Goal: Transaction & Acquisition: Purchase product/service

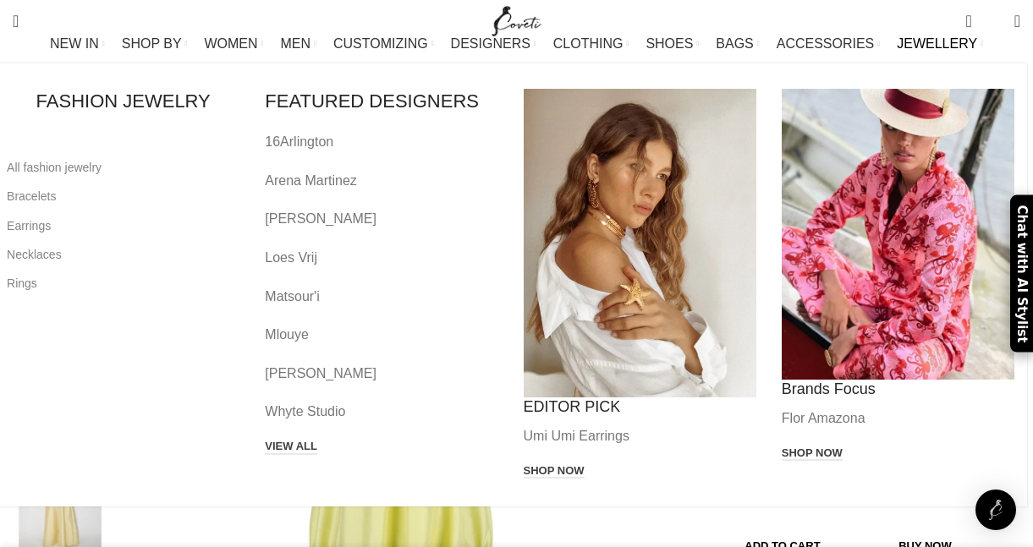
click at [946, 301] on div "Main navigation" at bounding box center [898, 234] width 233 height 291
click at [870, 315] on div "Main navigation" at bounding box center [898, 234] width 233 height 291
click at [920, 276] on div "Main navigation" at bounding box center [898, 234] width 233 height 291
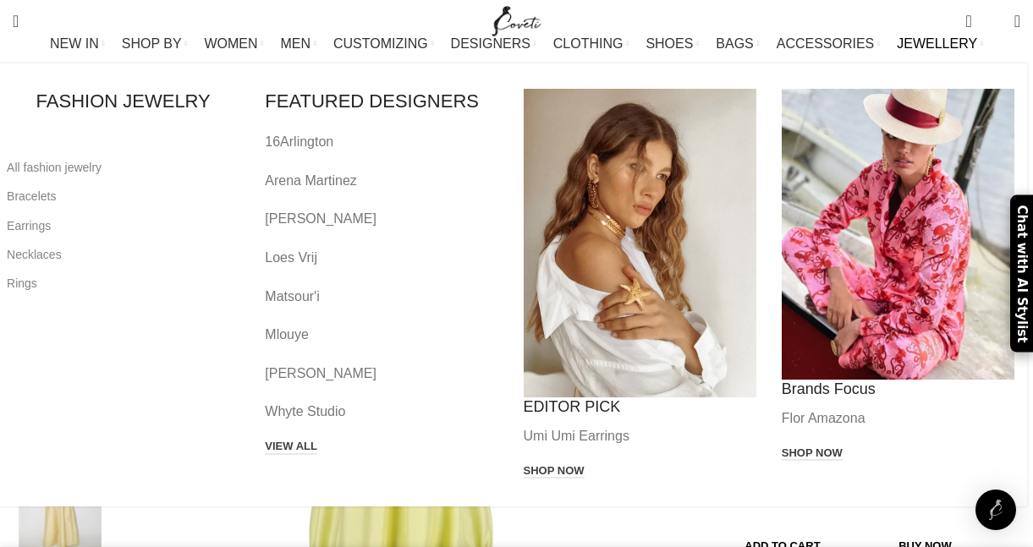
scroll to position [0, 1423]
click at [829, 425] on p "Flor Amazona" at bounding box center [898, 419] width 233 height 22
click at [829, 451] on link "Shop now" at bounding box center [812, 454] width 61 height 15
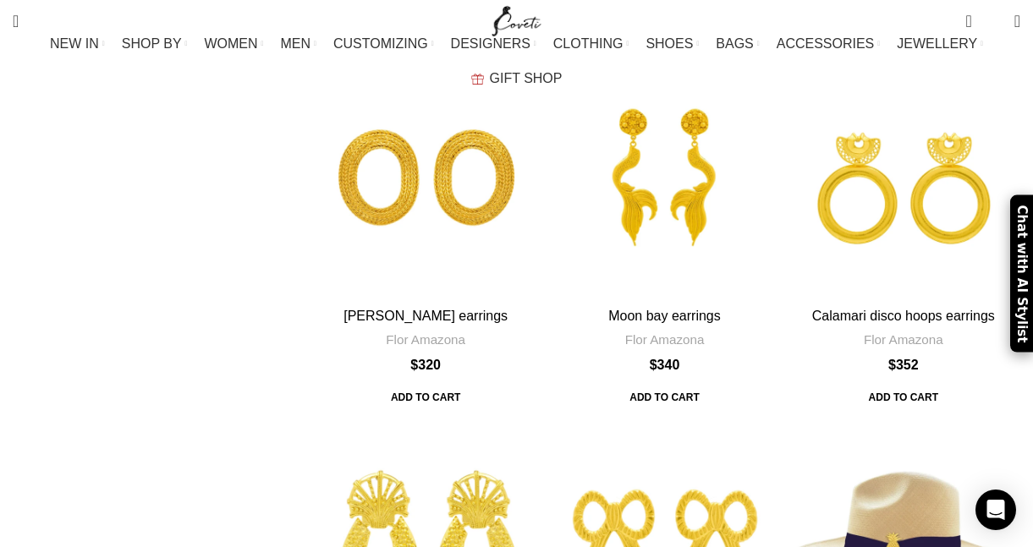
scroll to position [814, 0]
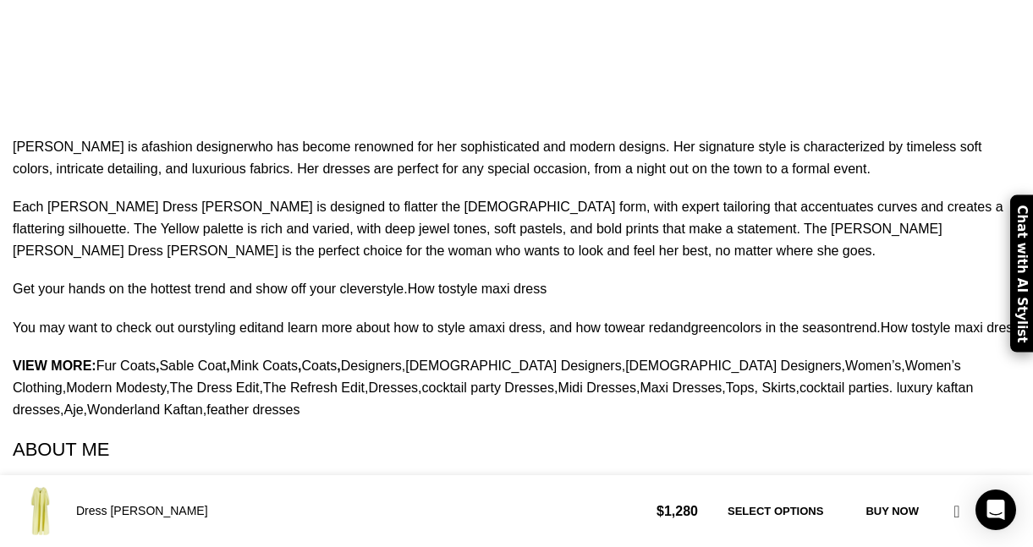
scroll to position [0, 1956]
click at [195, 359] on link "Sable Coat" at bounding box center [192, 366] width 67 height 14
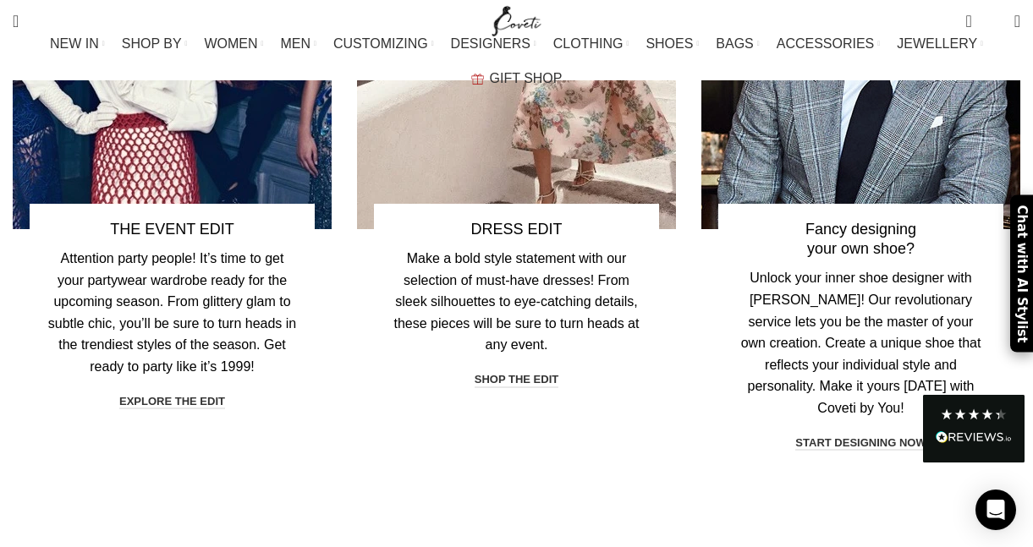
scroll to position [4585, 0]
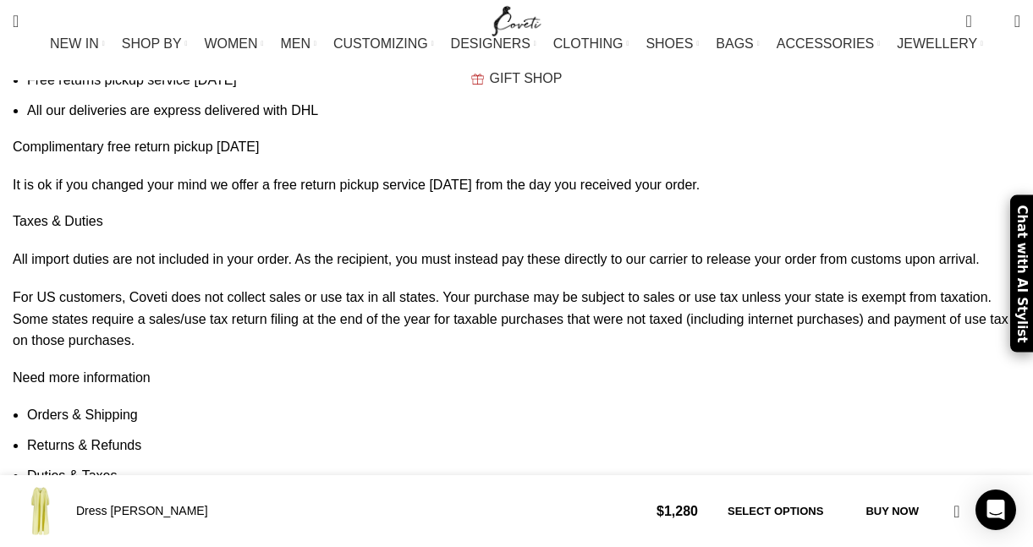
scroll to position [0, 2846]
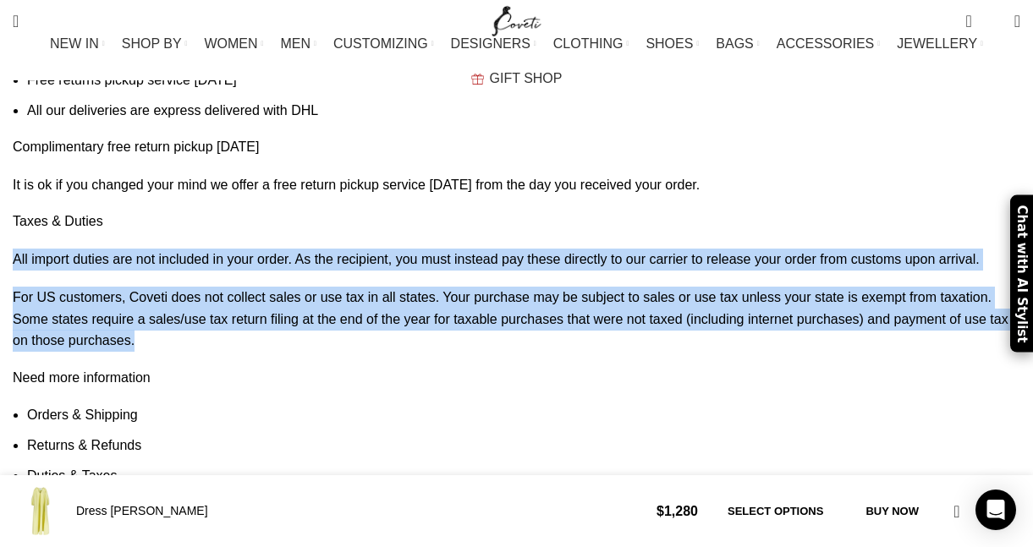
drag, startPoint x: 989, startPoint y: 260, endPoint x: 20, endPoint y: 187, distance: 971.3
click at [20, 212] on div "Taxes & Duties All import duties are not included in your order. As the recipie…" at bounding box center [516, 360] width 1007 height 296
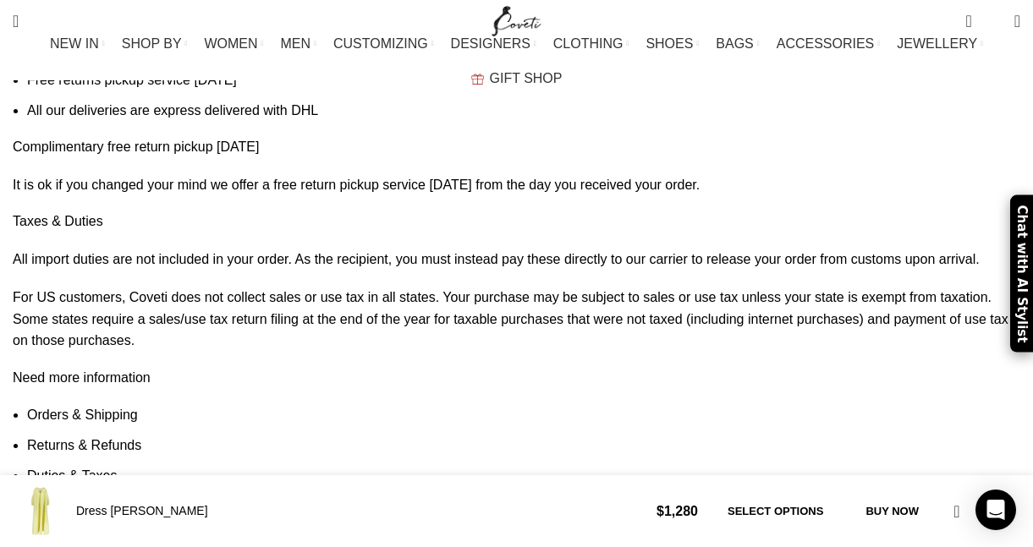
click at [290, 475] on div "Dress George $ 1,280 Select options Buy now Add to compare Add to wishlist" at bounding box center [516, 511] width 1033 height 72
click at [116, 408] on link "Orders & Shipping" at bounding box center [82, 415] width 111 height 14
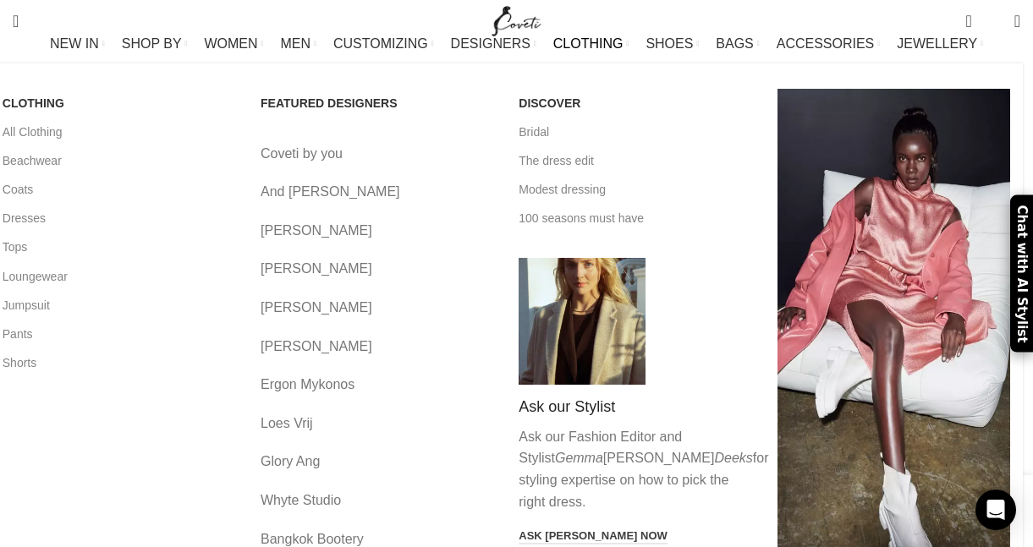
scroll to position [2843, 0]
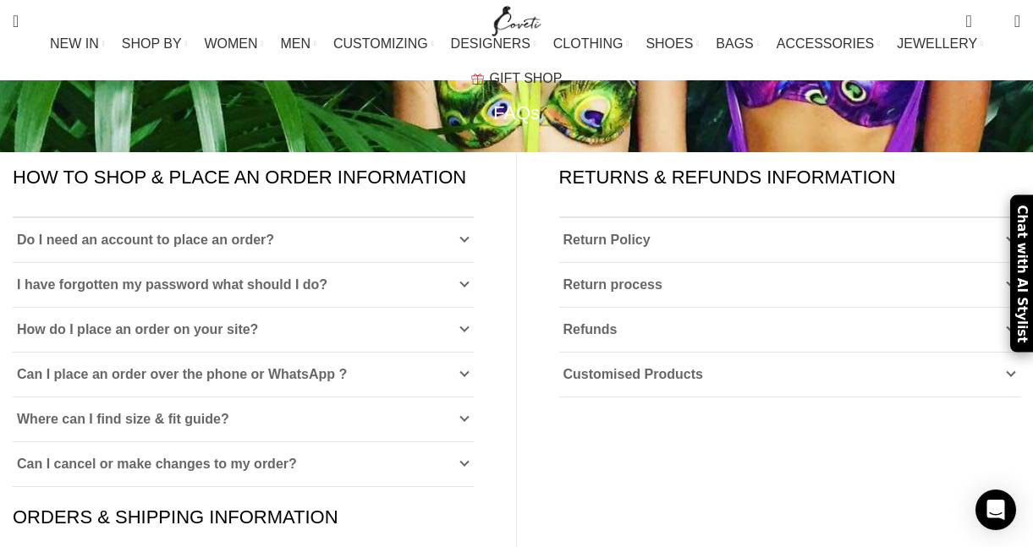
scroll to position [154, 0]
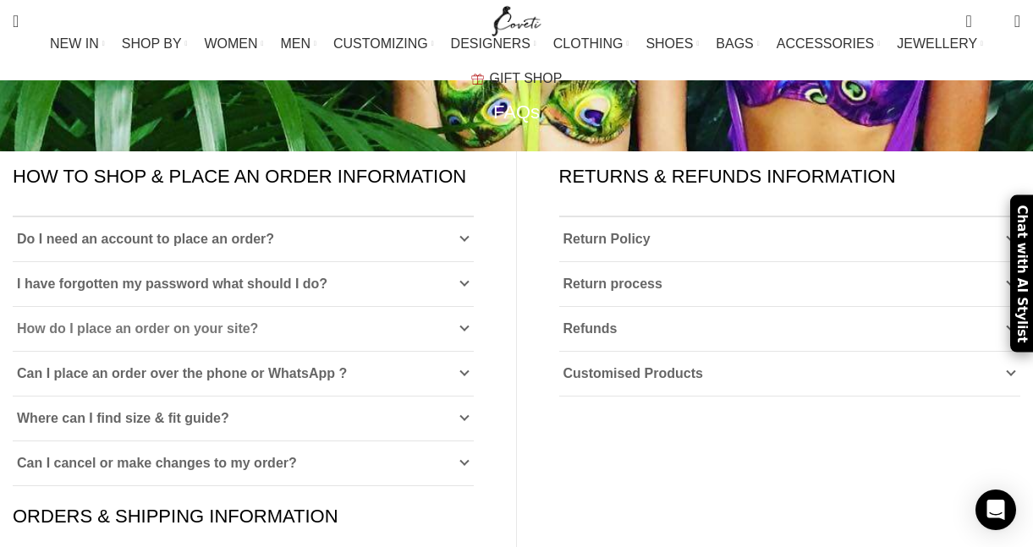
click at [464, 324] on icon at bounding box center [464, 329] width 10 height 10
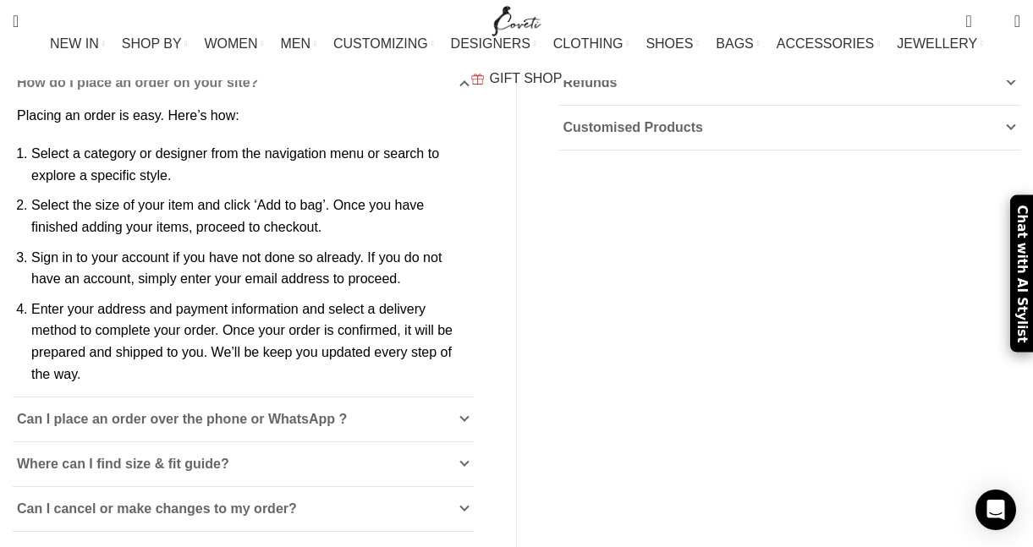
scroll to position [402, 0]
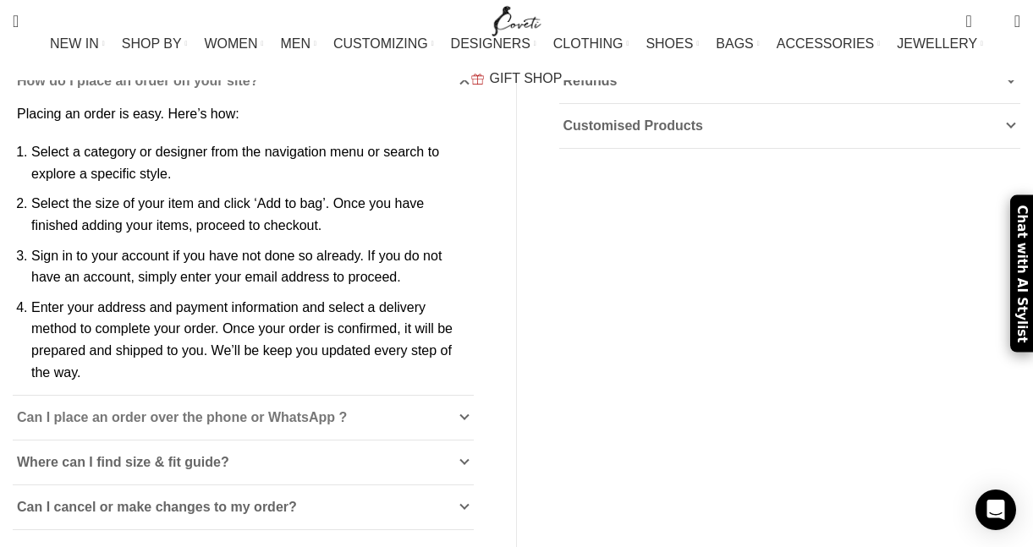
click at [465, 413] on icon at bounding box center [464, 418] width 10 height 10
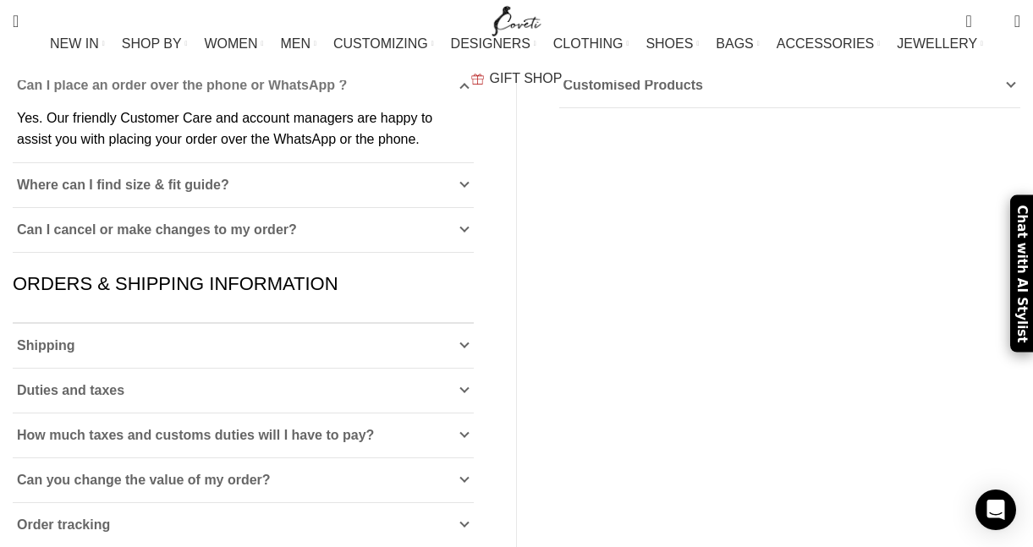
scroll to position [447, 0]
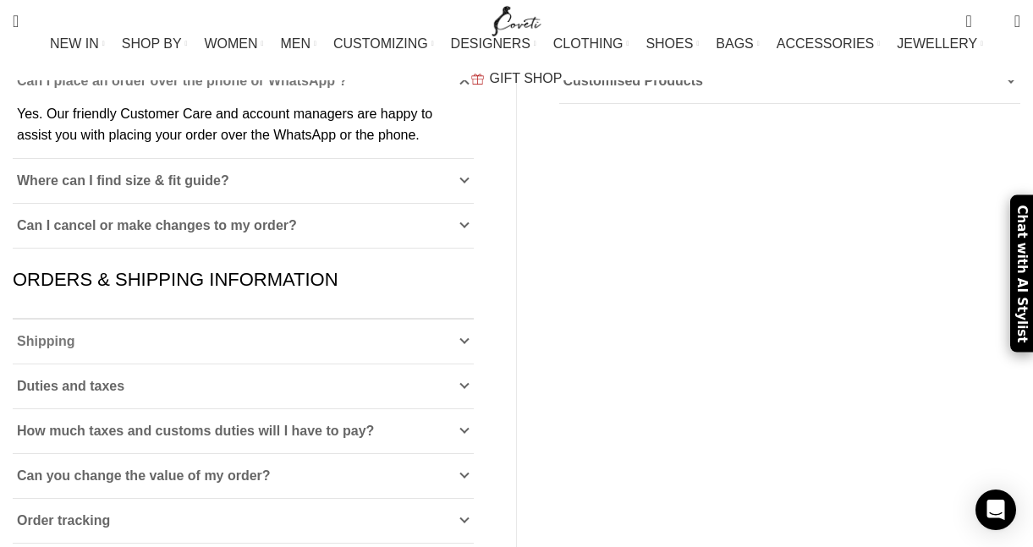
click at [468, 337] on icon at bounding box center [464, 342] width 10 height 10
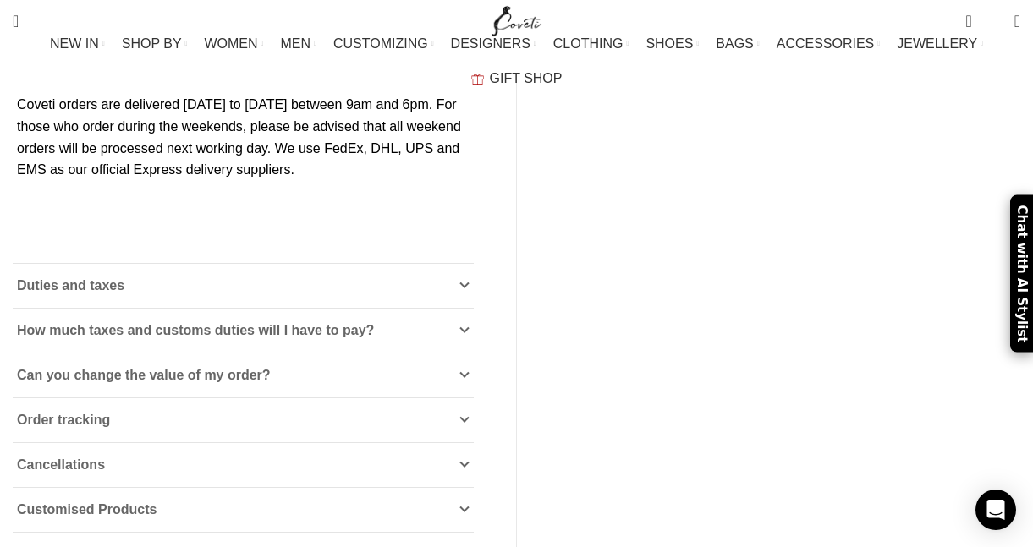
scroll to position [717, 0]
click at [465, 325] on icon at bounding box center [464, 330] width 10 height 10
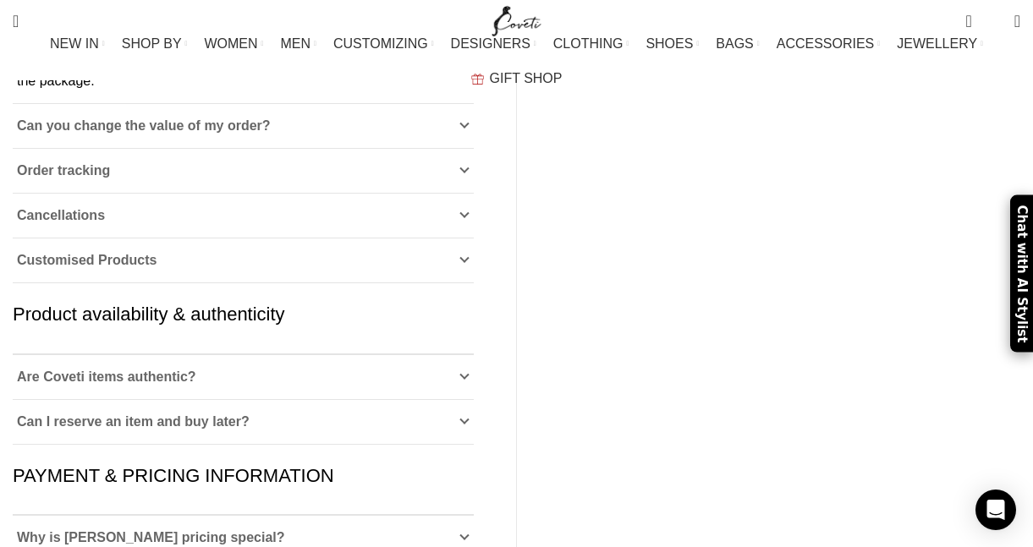
scroll to position [921, 0]
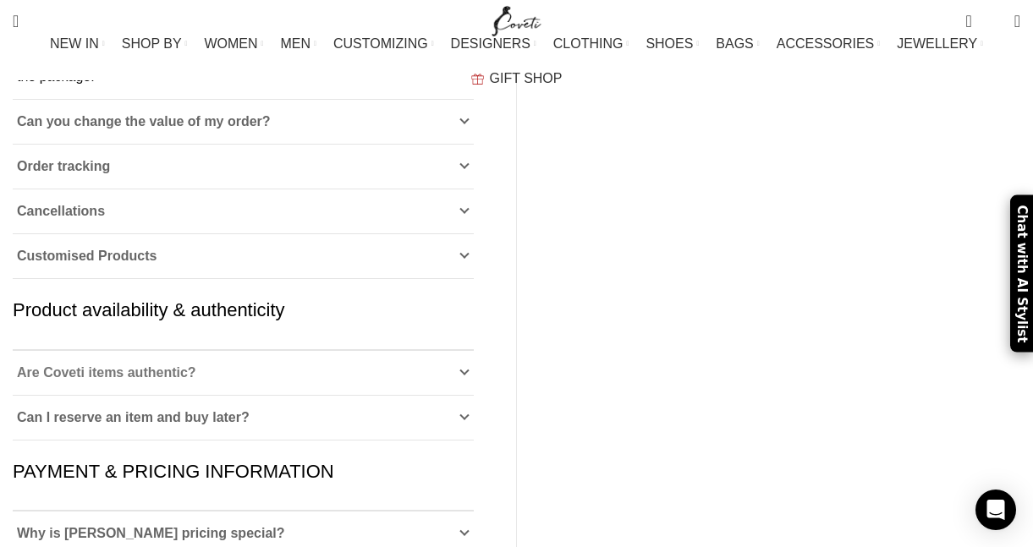
click at [467, 368] on icon at bounding box center [464, 373] width 10 height 10
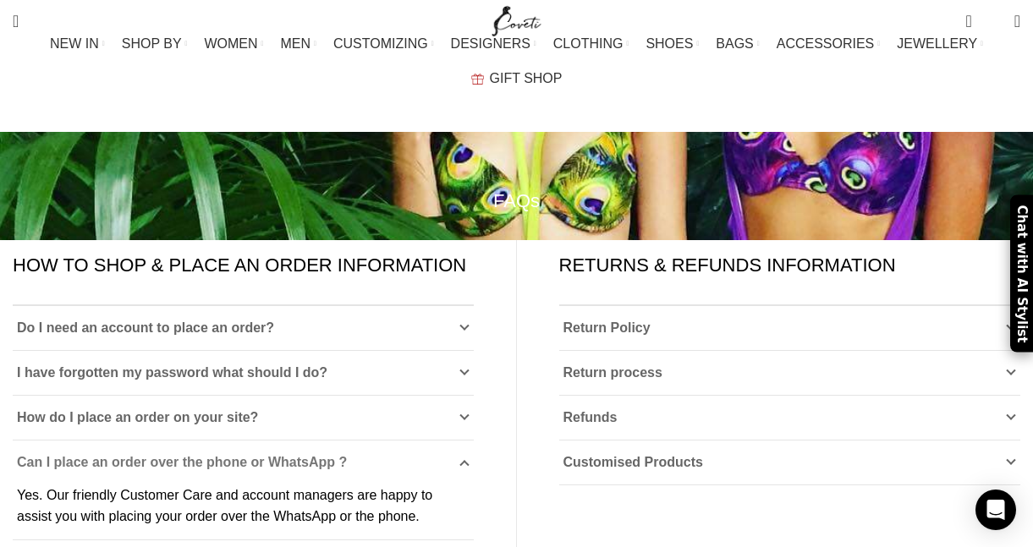
scroll to position [67, 0]
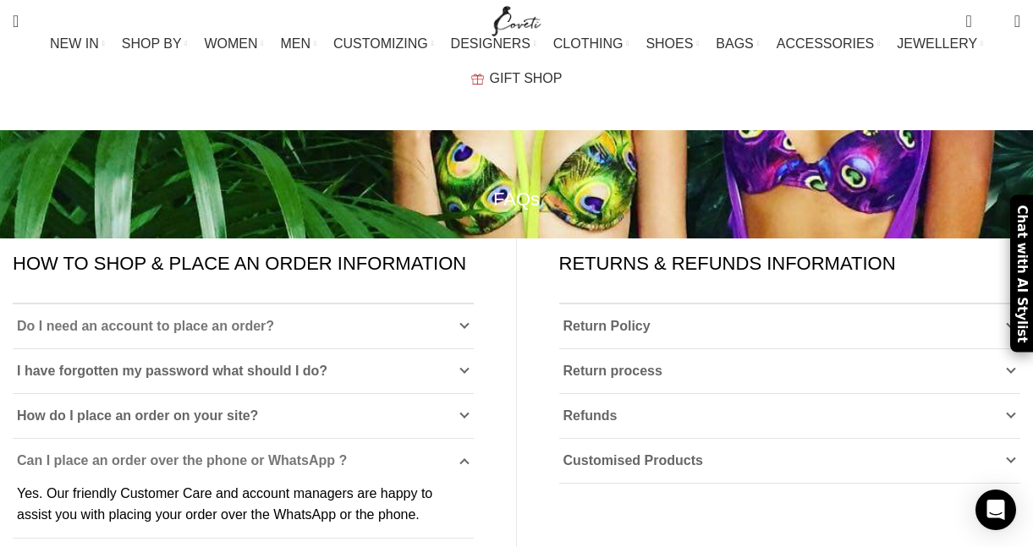
click at [465, 321] on icon at bounding box center [464, 326] width 10 height 10
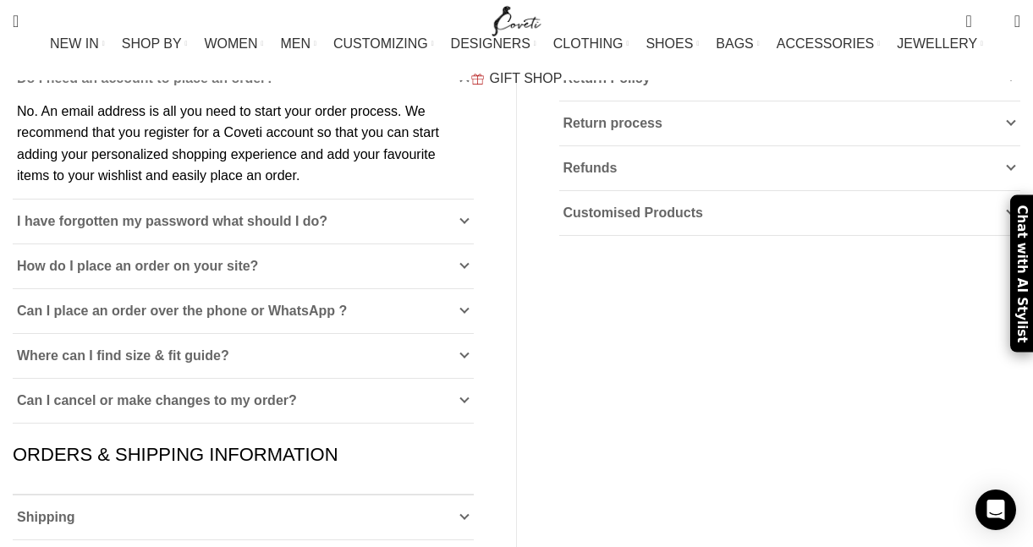
scroll to position [316, 0]
click at [467, 260] on icon at bounding box center [464, 265] width 10 height 10
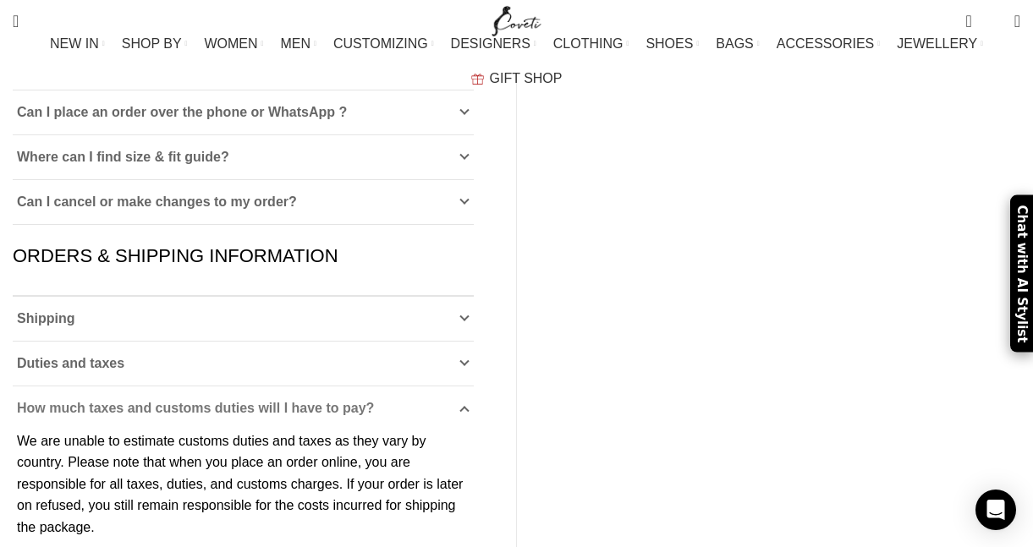
scroll to position [709, 0]
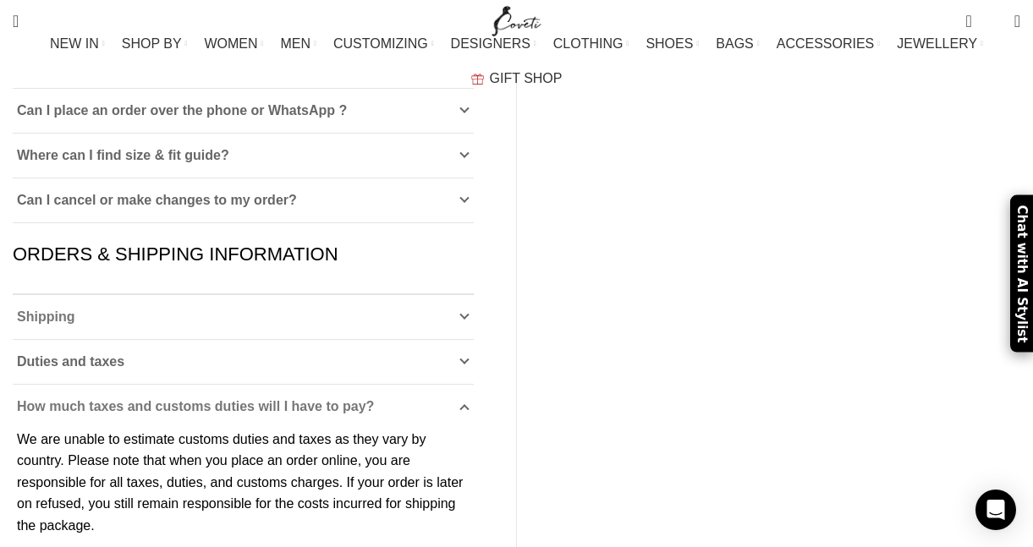
click at [467, 312] on icon at bounding box center [464, 317] width 10 height 10
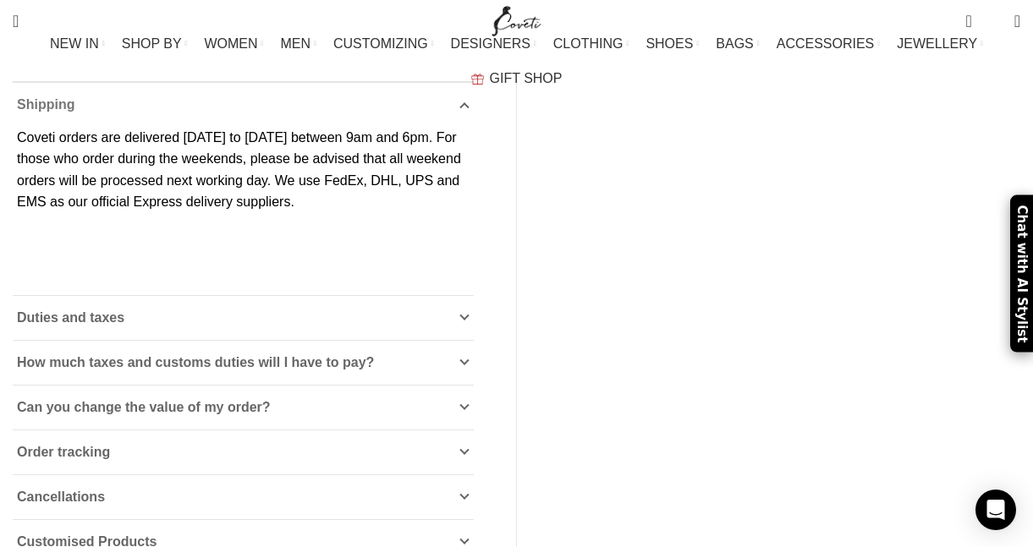
scroll to position [924, 0]
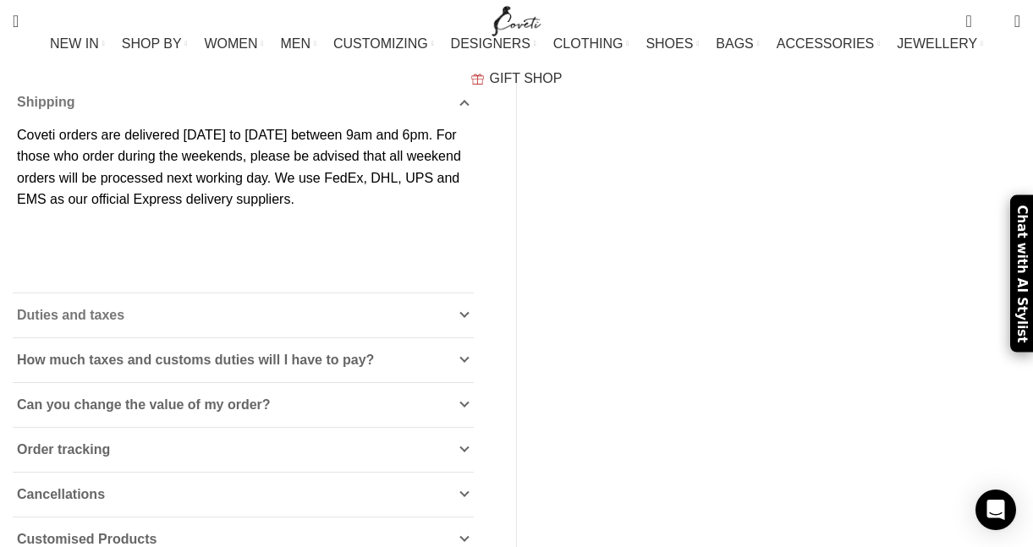
click at [463, 310] on icon at bounding box center [464, 315] width 10 height 10
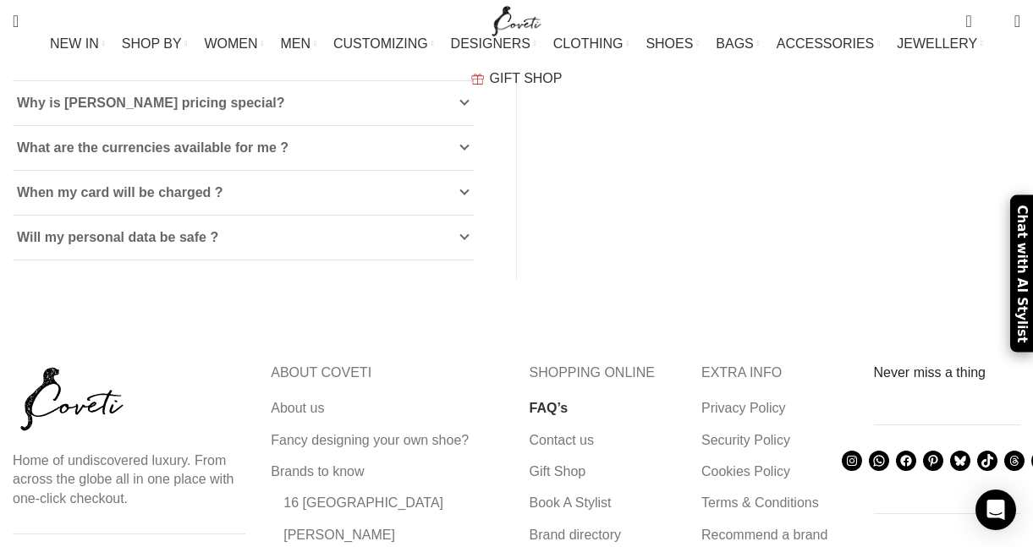
scroll to position [2872, 0]
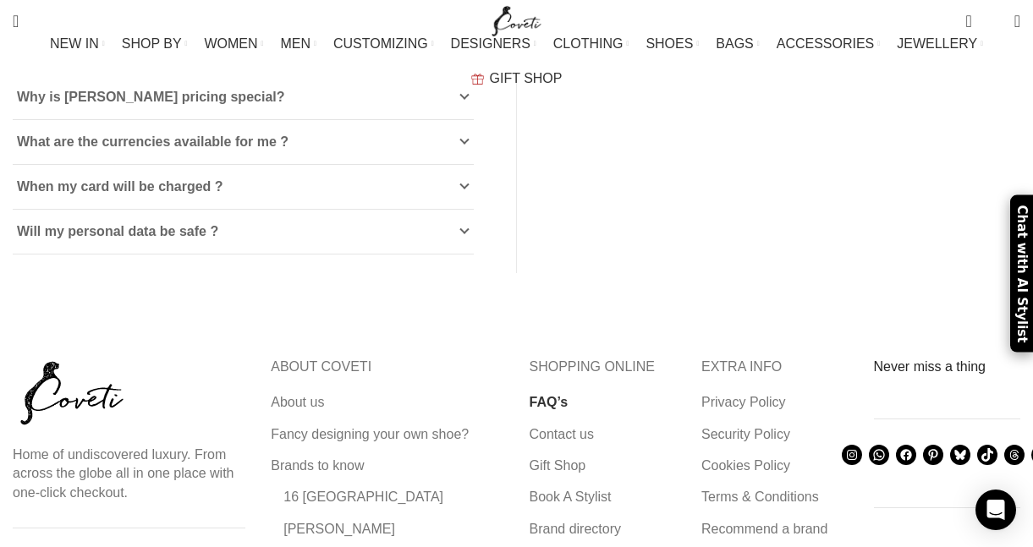
click at [552, 393] on link "FAQ’s" at bounding box center [550, 402] width 41 height 19
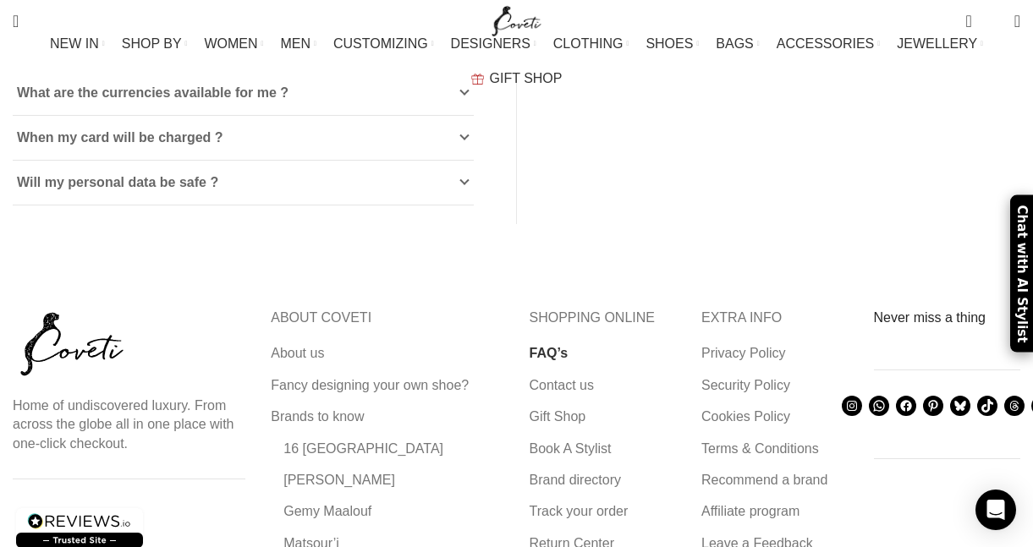
scroll to position [1237, 0]
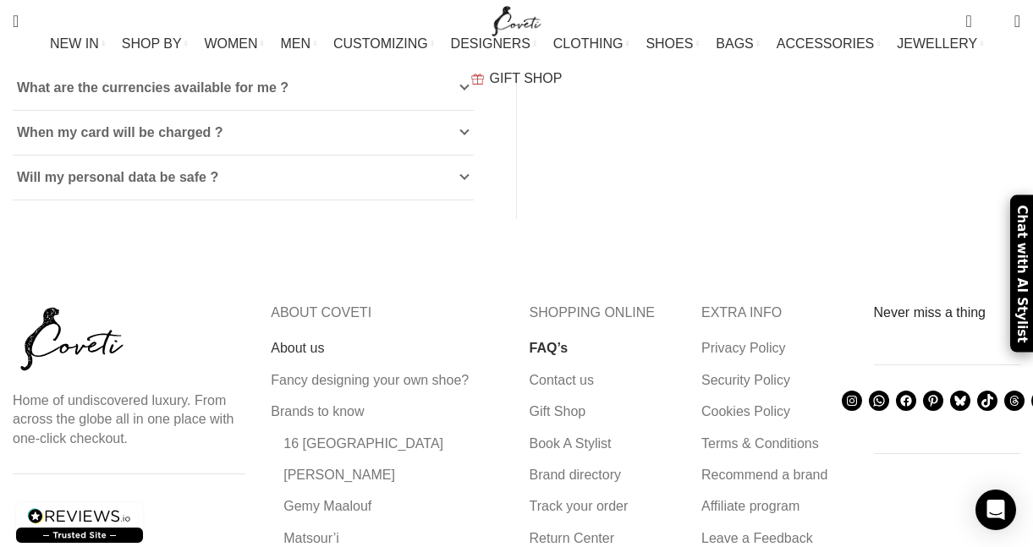
click at [312, 339] on link "About us" at bounding box center [298, 348] width 55 height 19
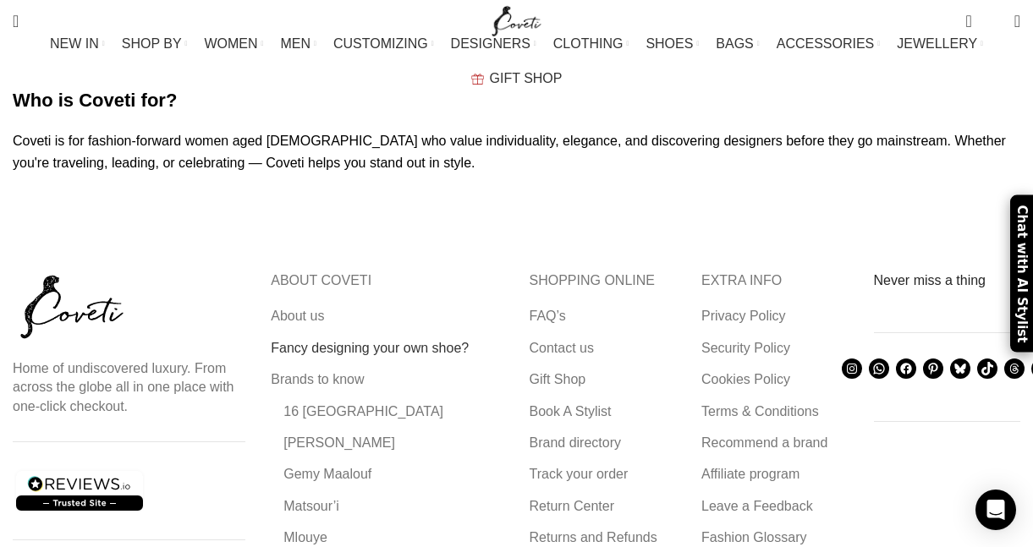
scroll to position [2885, 0]
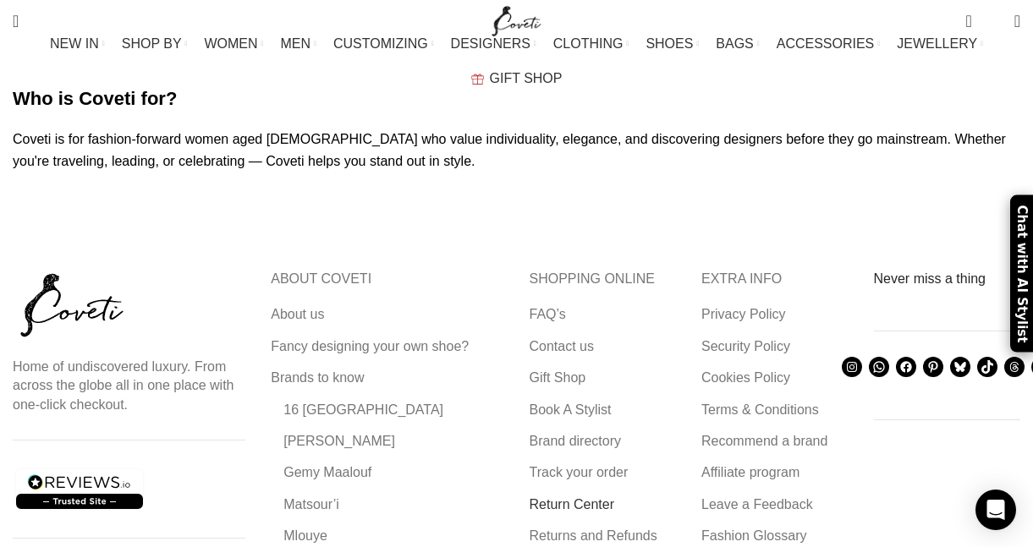
click at [590, 495] on link "Return Center" at bounding box center [573, 504] width 87 height 19
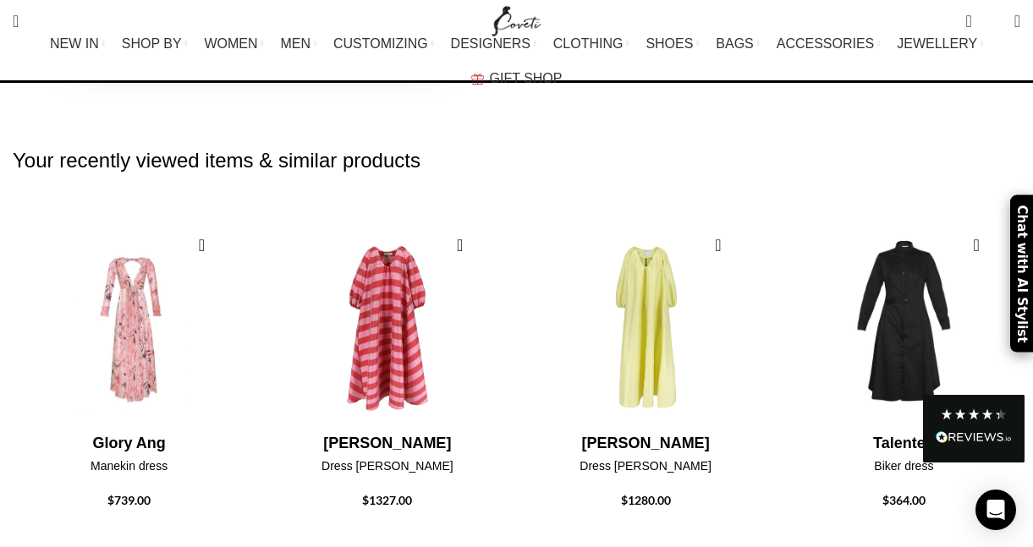
scroll to position [541, 0]
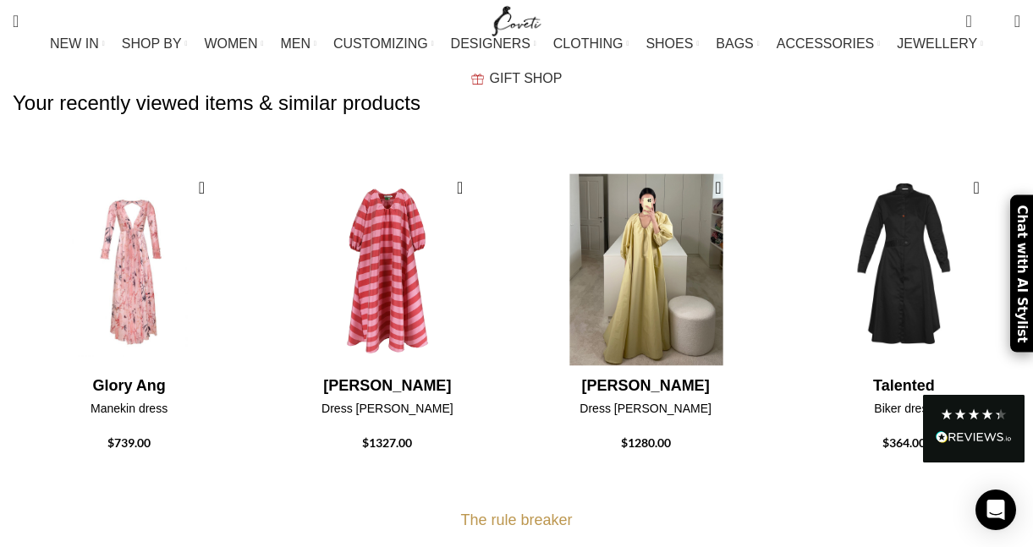
click at [640, 259] on img "3 / 4" at bounding box center [645, 269] width 240 height 209
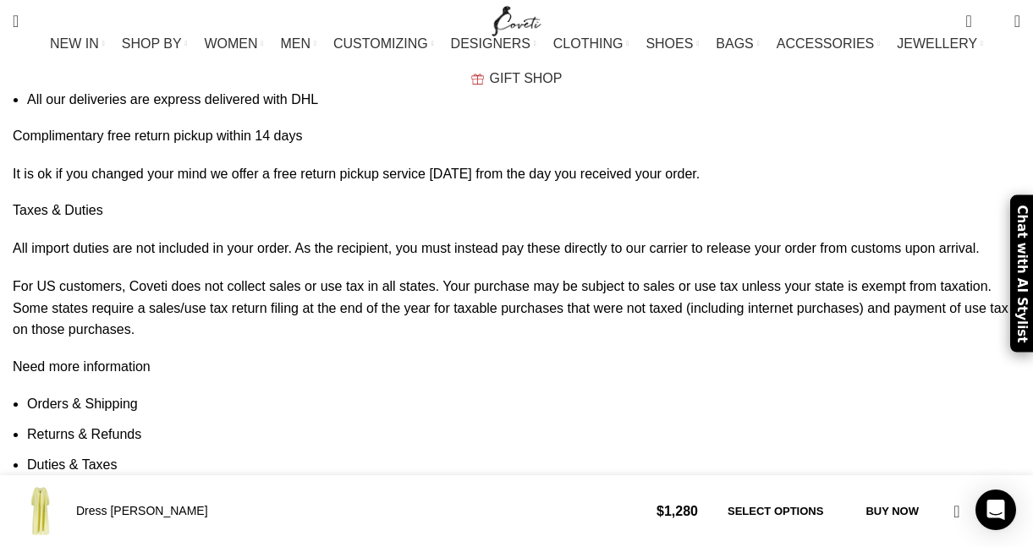
scroll to position [0, 533]
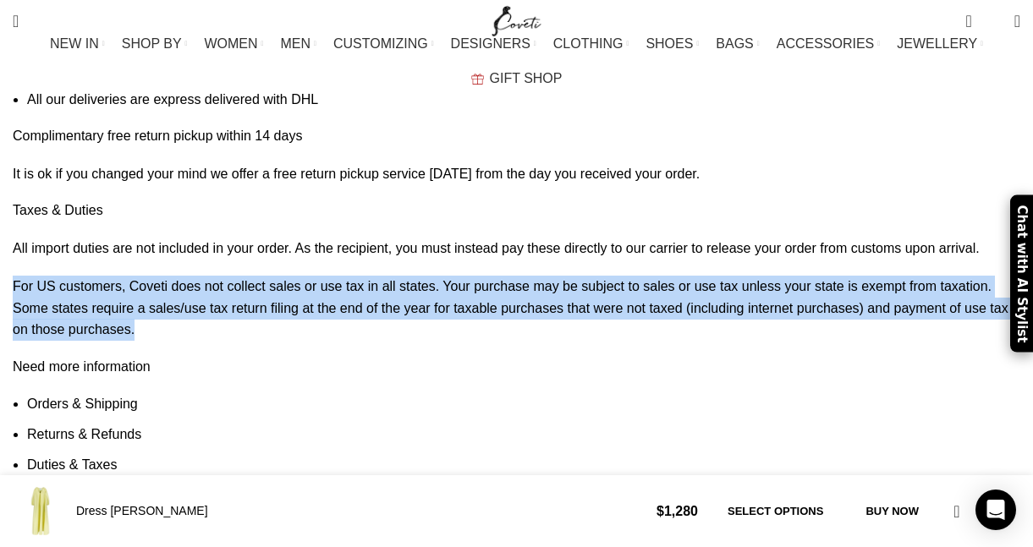
drag, startPoint x: 988, startPoint y: 303, endPoint x: 444, endPoint y: 261, distance: 545.6
click at [444, 261] on div "All import duties are not included in your order. As the recipient, you must in…" at bounding box center [516, 368] width 1007 height 260
copy div "For US customers, Coveti does not collect sales or use tax in all states. Your …"
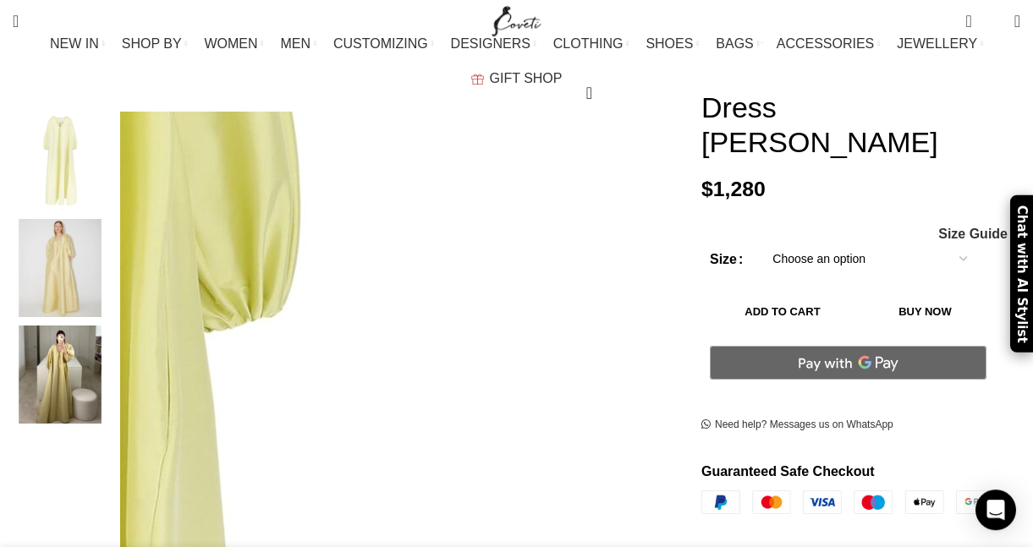
scroll to position [237, 0]
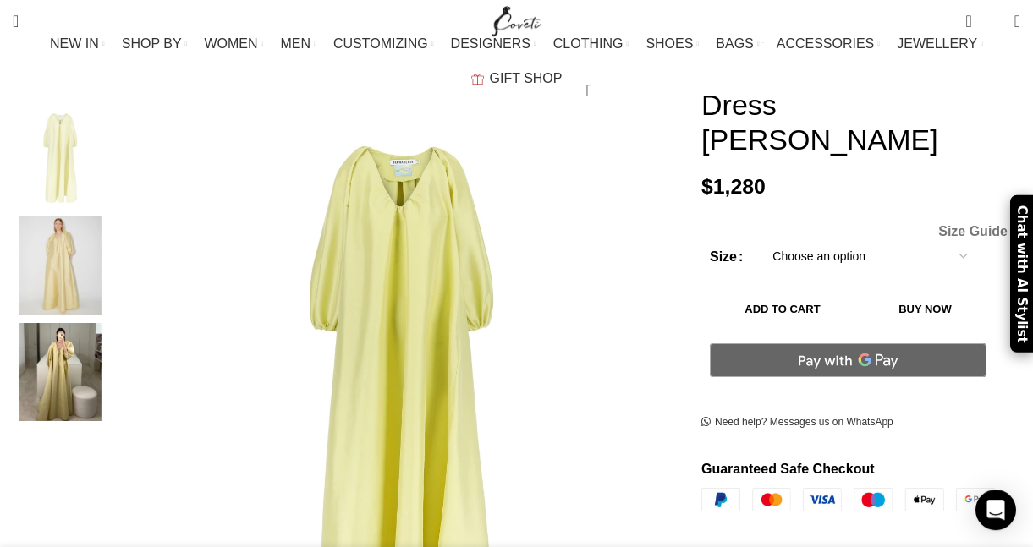
click at [980, 225] on span "Size Guide" at bounding box center [972, 232] width 69 height 14
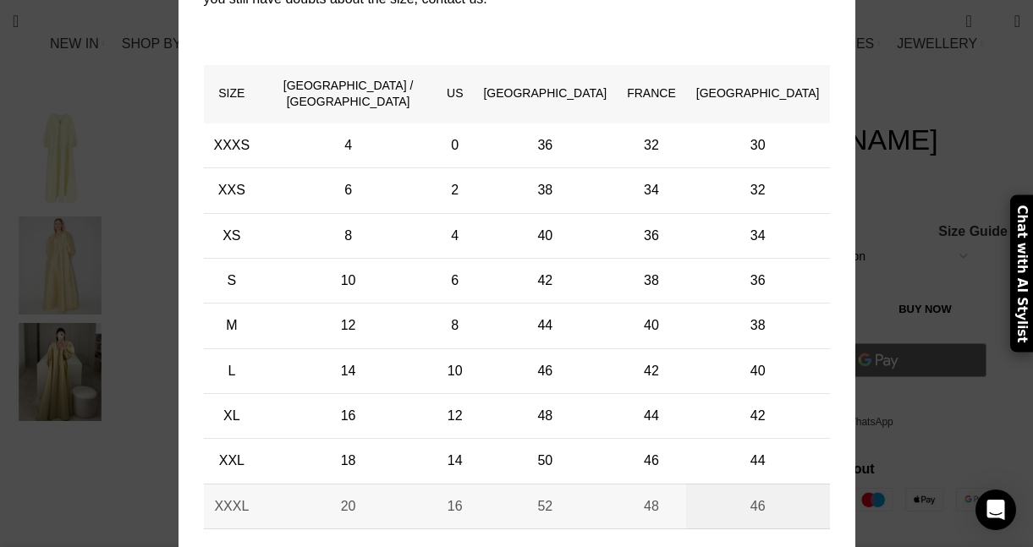
scroll to position [0, 1423]
click at [767, 492] on td "46" at bounding box center [758, 506] width 144 height 45
click at [252, 494] on td "XXXL" at bounding box center [232, 506] width 57 height 45
click at [914, 100] on div "× Women's clothing size guide Women Clothing Size Guide Women's clothing size g…" at bounding box center [516, 174] width 1007 height 846
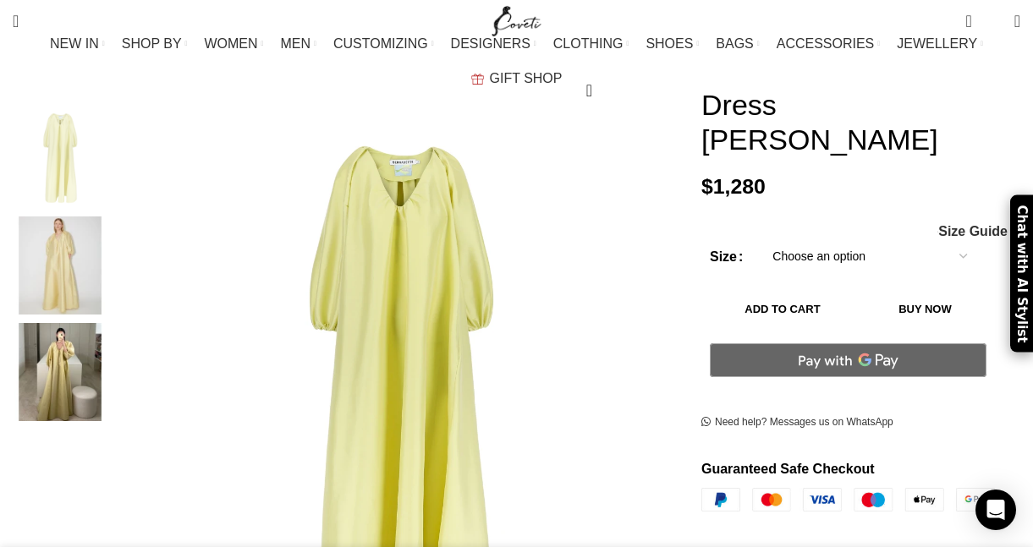
scroll to position [0, 1600]
select select "18-[GEOGRAPHIC_DATA]"
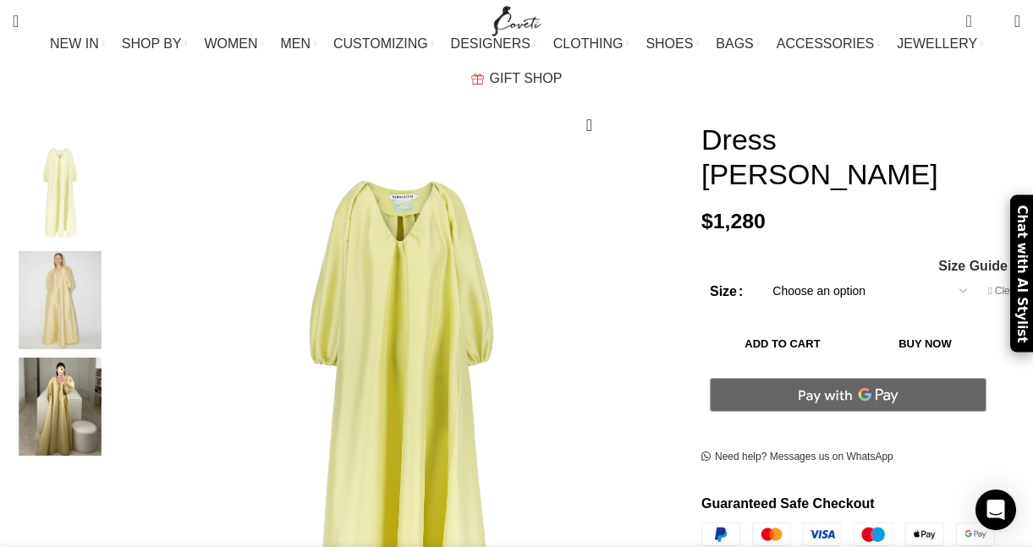
scroll to position [200, 0]
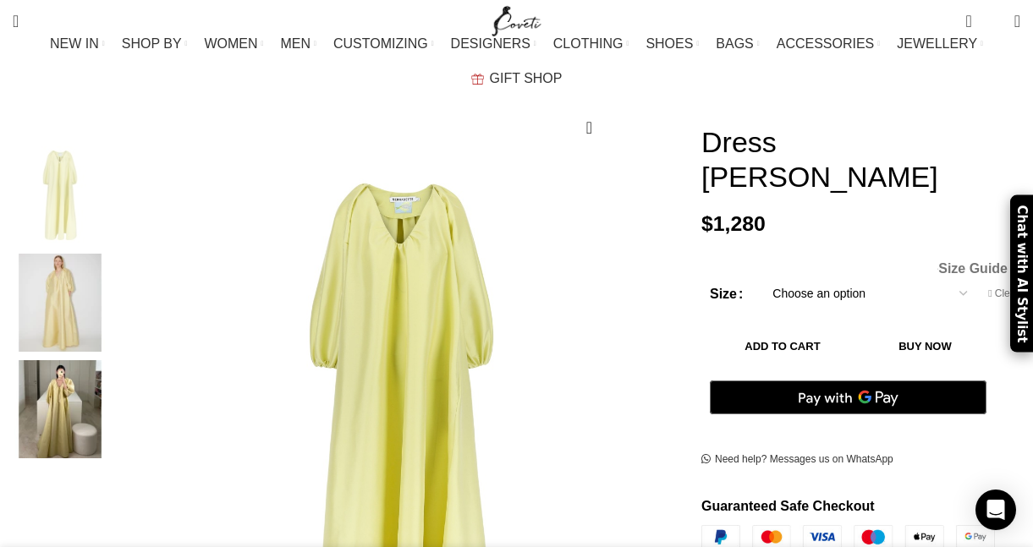
click at [984, 262] on span "Size Guide" at bounding box center [972, 269] width 69 height 14
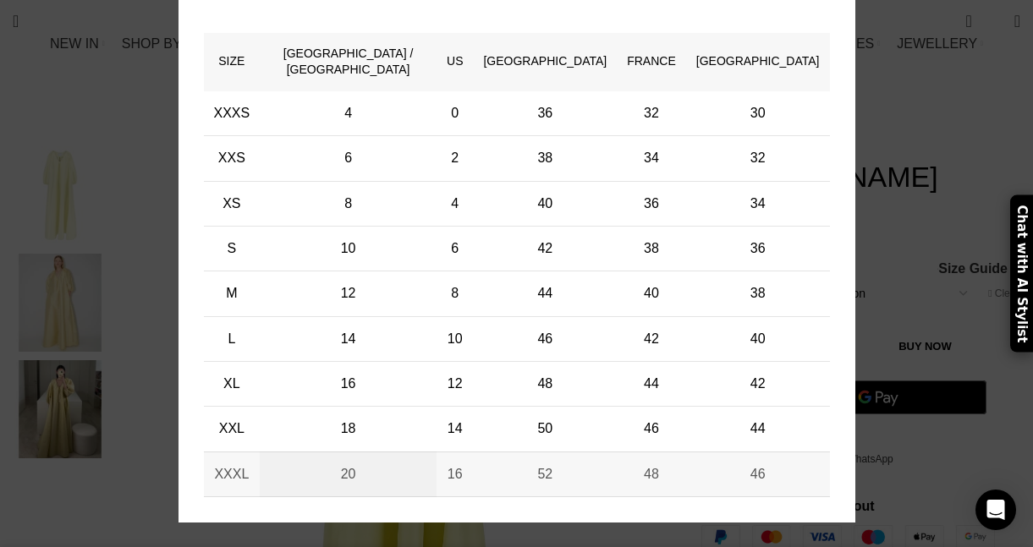
scroll to position [0, 1778]
click at [915, 433] on div "× Women's clothing size guide Women Clothing Size Guide Women's clothing size g…" at bounding box center [516, 142] width 1007 height 846
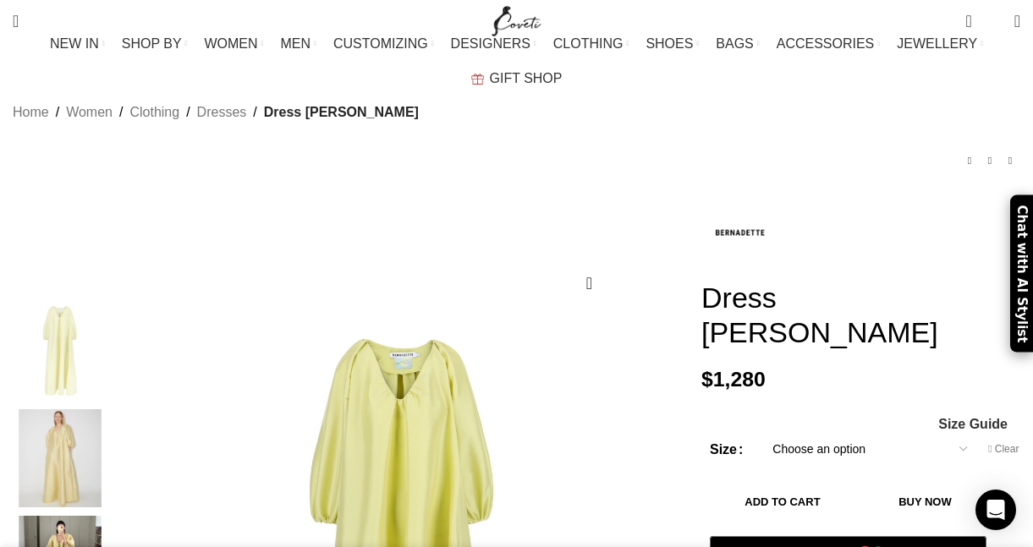
scroll to position [0, 1956]
click at [855, 484] on button "Add to cart" at bounding box center [782, 502] width 145 height 36
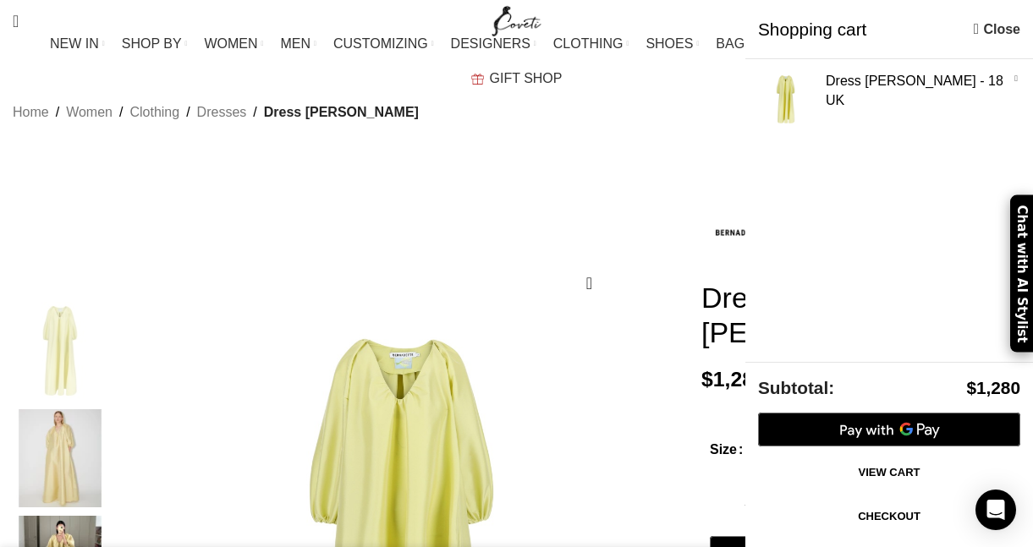
click at [882, 529] on link "Checkout" at bounding box center [889, 517] width 262 height 36
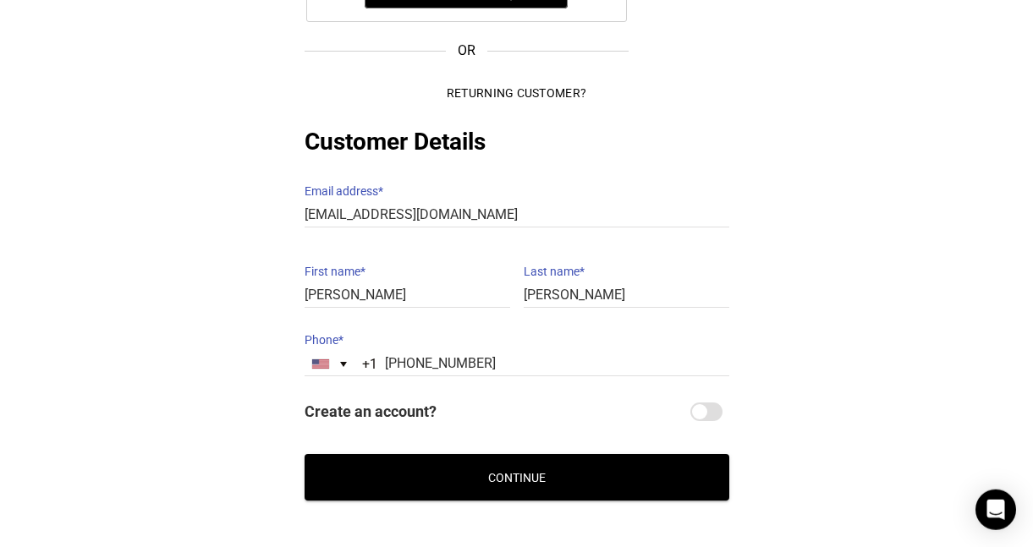
scroll to position [250, 0]
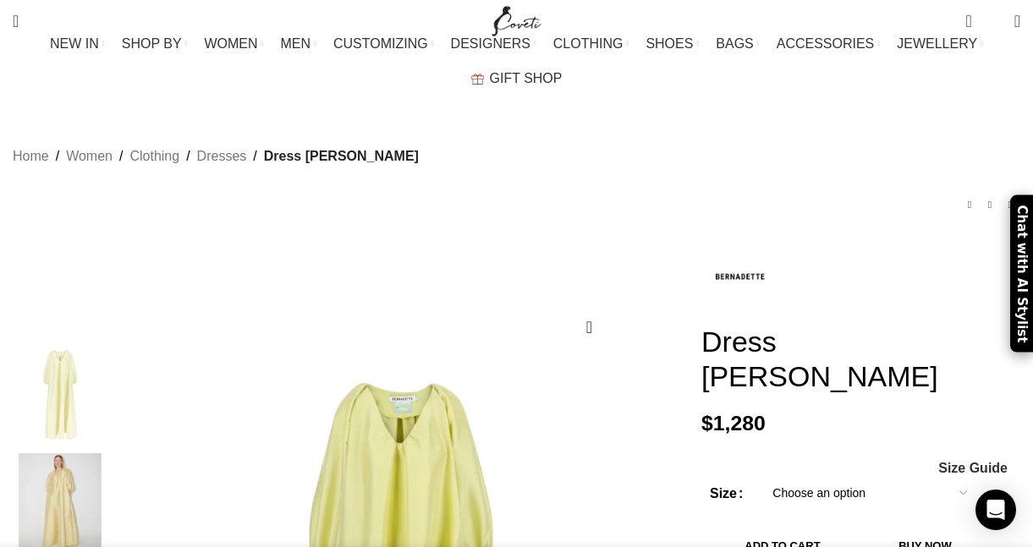
select select "18-[GEOGRAPHIC_DATA]"
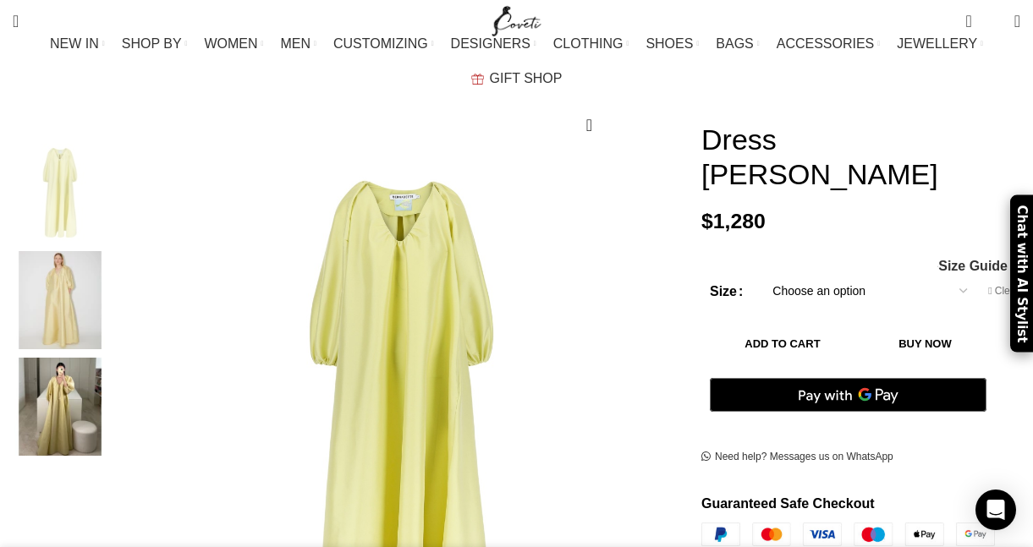
scroll to position [200, 0]
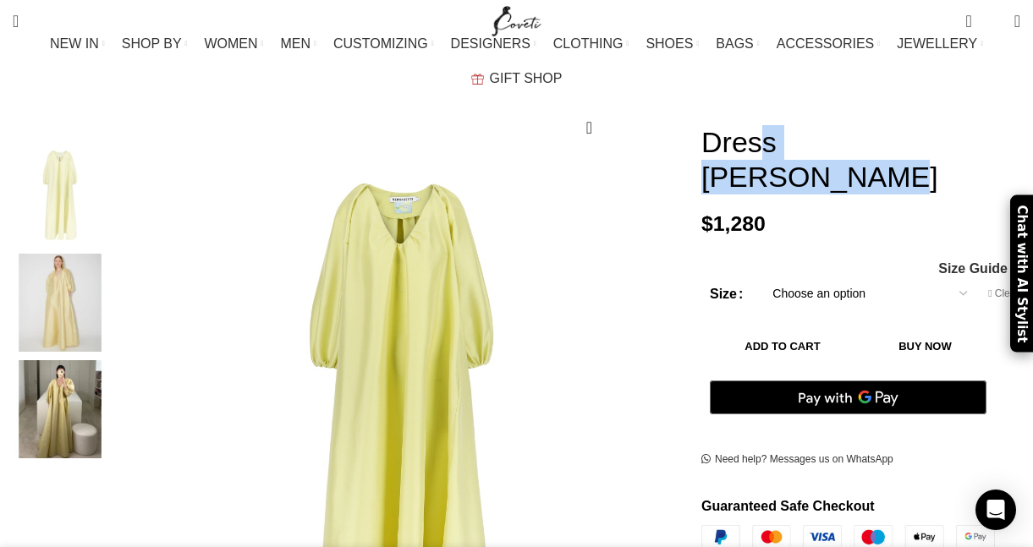
drag, startPoint x: 923, startPoint y: 125, endPoint x: 707, endPoint y: 115, distance: 215.9
click at [707, 125] on h1 "Dress [PERSON_NAME]" at bounding box center [860, 159] width 319 height 69
copy h1 "Dress [PERSON_NAME]"
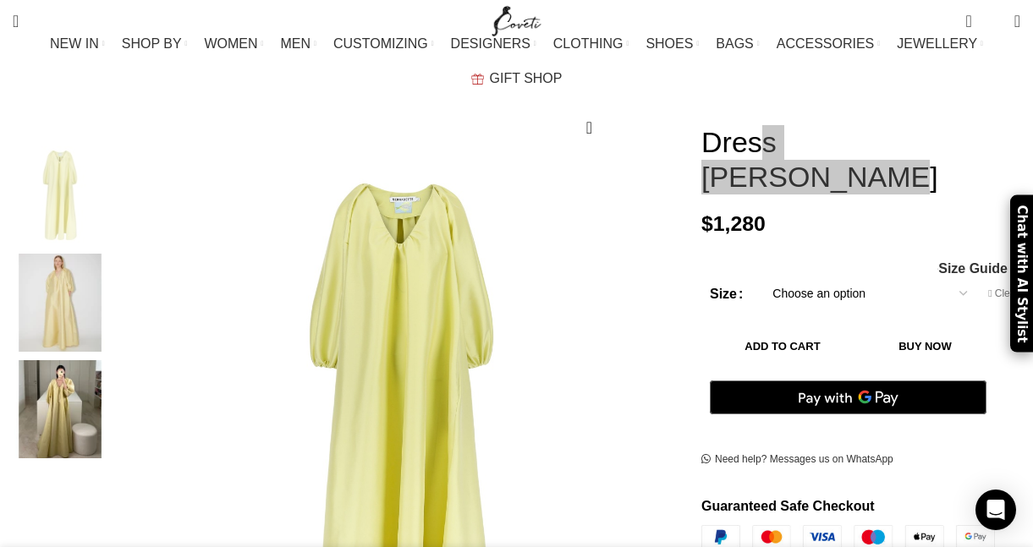
scroll to position [0, 178]
